Goal: Task Accomplishment & Management: Manage account settings

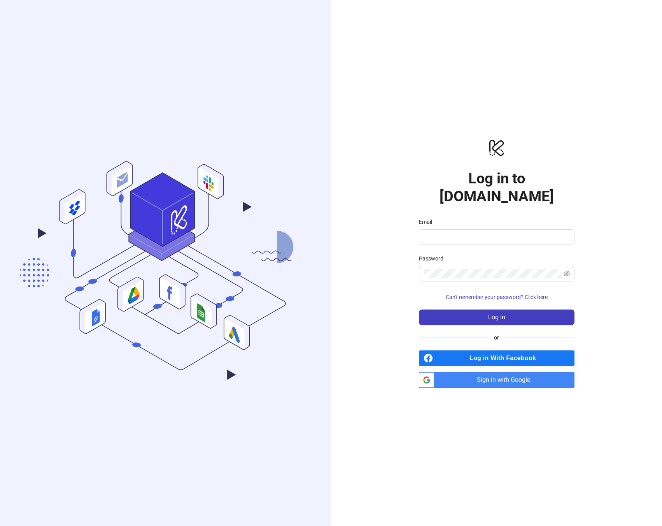
click at [504, 372] on span "Sign in with Google" at bounding box center [506, 380] width 137 height 16
click at [509, 372] on span "Sign in with Google" at bounding box center [506, 380] width 137 height 16
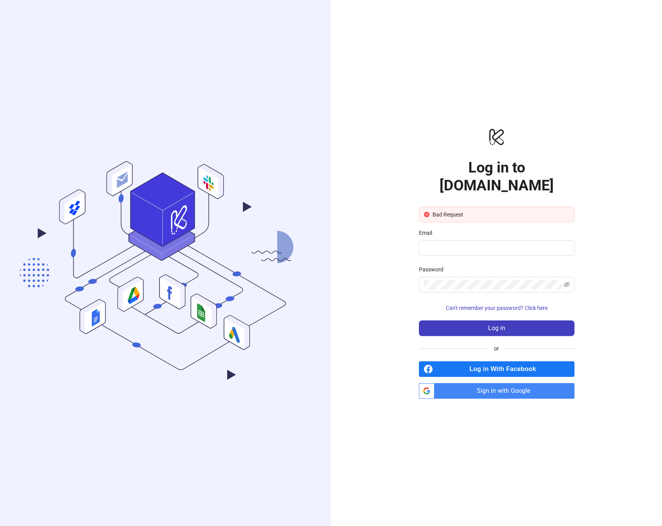
click at [454, 384] on span "Sign in with Google" at bounding box center [506, 391] width 137 height 16
click at [478, 384] on span "Sign in with Google" at bounding box center [506, 391] width 137 height 16
